Goal: Use online tool/utility: Utilize a website feature to perform a specific function

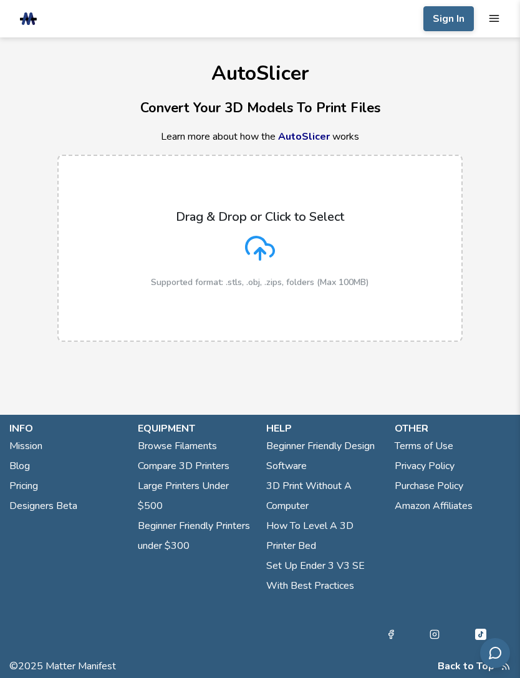
click at [264, 244] on icon at bounding box center [260, 248] width 30 height 30
click at [0, 0] on input "Drag & Drop or Click to Select Supported format: .stls, .obj, .zips, folders (M…" at bounding box center [0, 0] width 0 height 0
click at [266, 250] on icon at bounding box center [260, 248] width 30 height 30
click at [0, 0] on input "Drag & Drop or Click to Select Supported format: .stls, .obj, .zips, folders (M…" at bounding box center [0, 0] width 0 height 0
click at [303, 260] on div "Drag & Drop or Click to Select Supported format: .stls, .obj, .zips, folders (M…" at bounding box center [260, 249] width 218 height 78
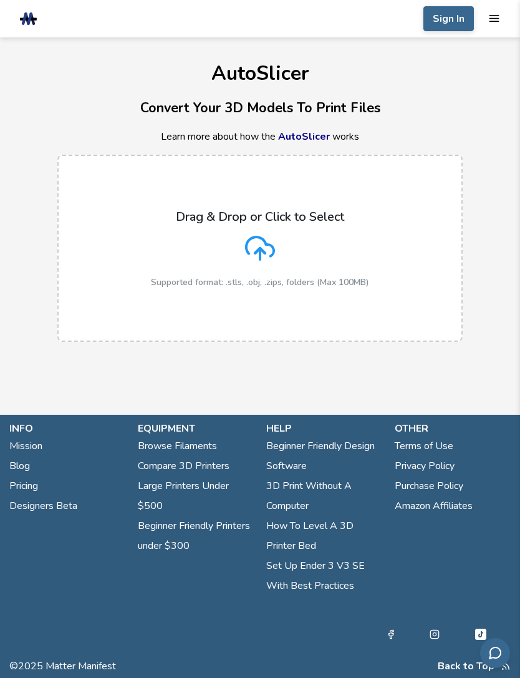
click at [0, 0] on input "Drag & Drop or Click to Select Supported format: .stls, .obj, .zips, folders (M…" at bounding box center [0, 0] width 0 height 0
click at [260, 258] on line at bounding box center [260, 253] width 0 height 11
click at [0, 0] on input "Drag & Drop or Click to Select Supported format: .stls, .obj, .zips, folders (M…" at bounding box center [0, 0] width 0 height 0
click at [304, 131] on link "AutoSlicer" at bounding box center [304, 137] width 52 height 14
